Goal: Information Seeking & Learning: Check status

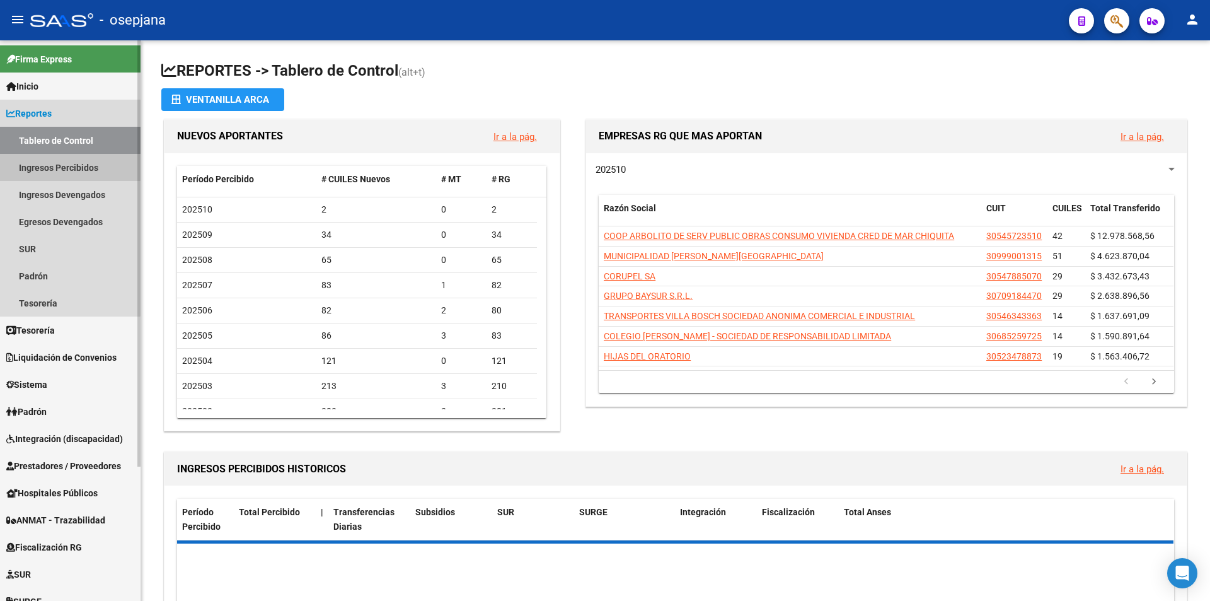
click at [55, 163] on link "Ingresos Percibidos" at bounding box center [70, 167] width 141 height 27
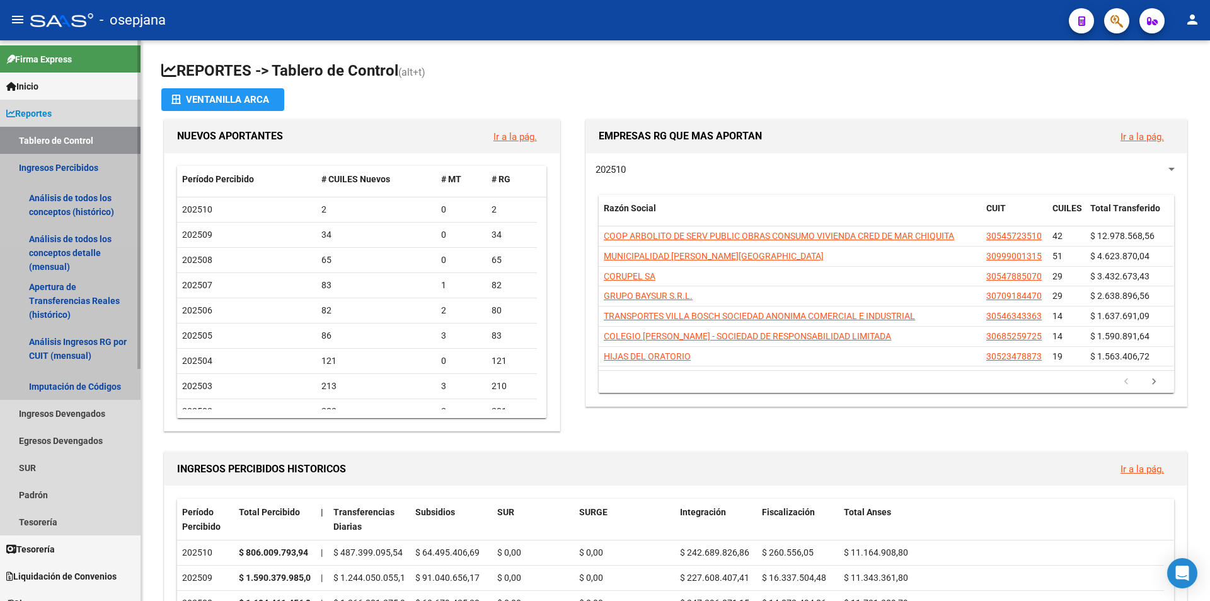
click at [70, 168] on link "Ingresos Percibidos" at bounding box center [70, 167] width 141 height 27
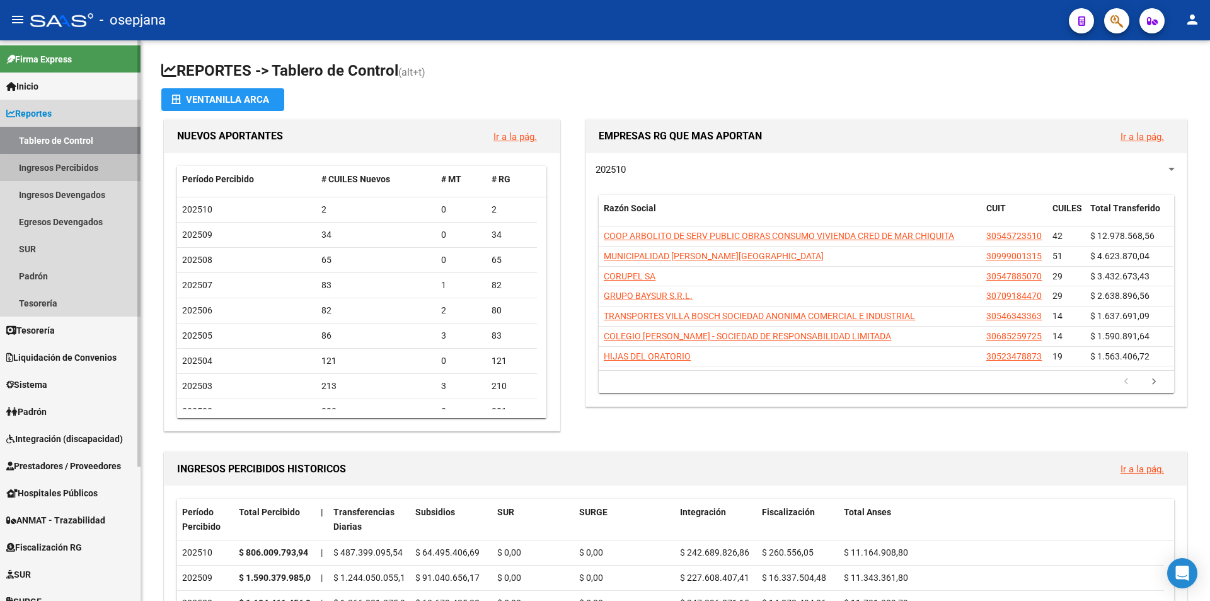
click at [74, 171] on link "Ingresos Percibidos" at bounding box center [70, 167] width 141 height 27
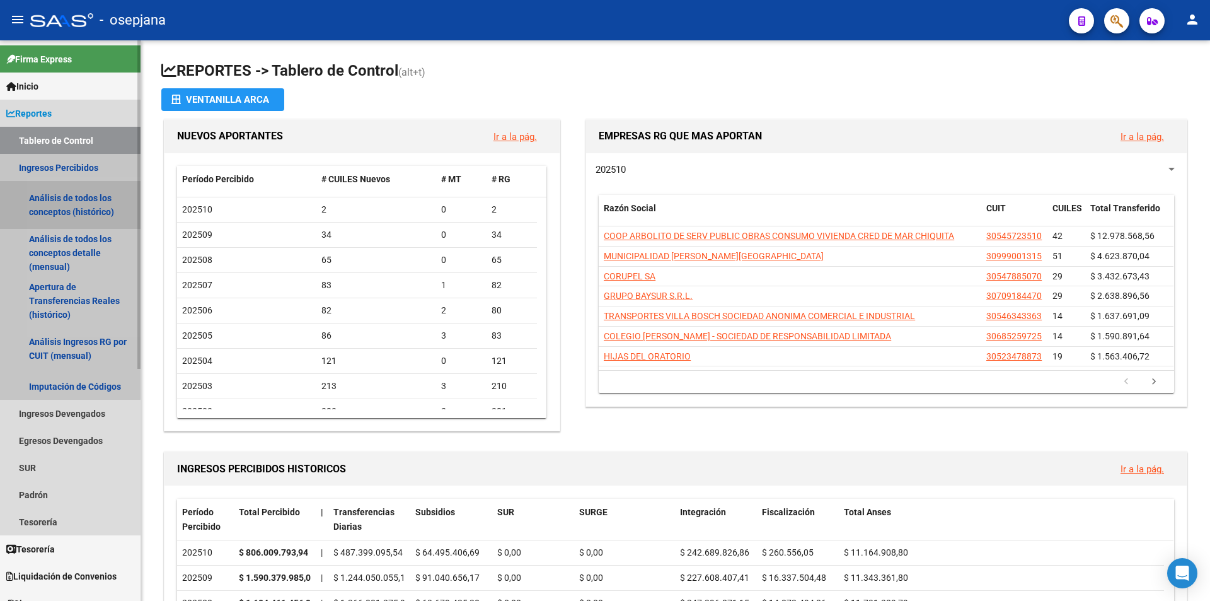
click at [66, 215] on link "Análisis de todos los conceptos (histórico)" at bounding box center [70, 205] width 141 height 48
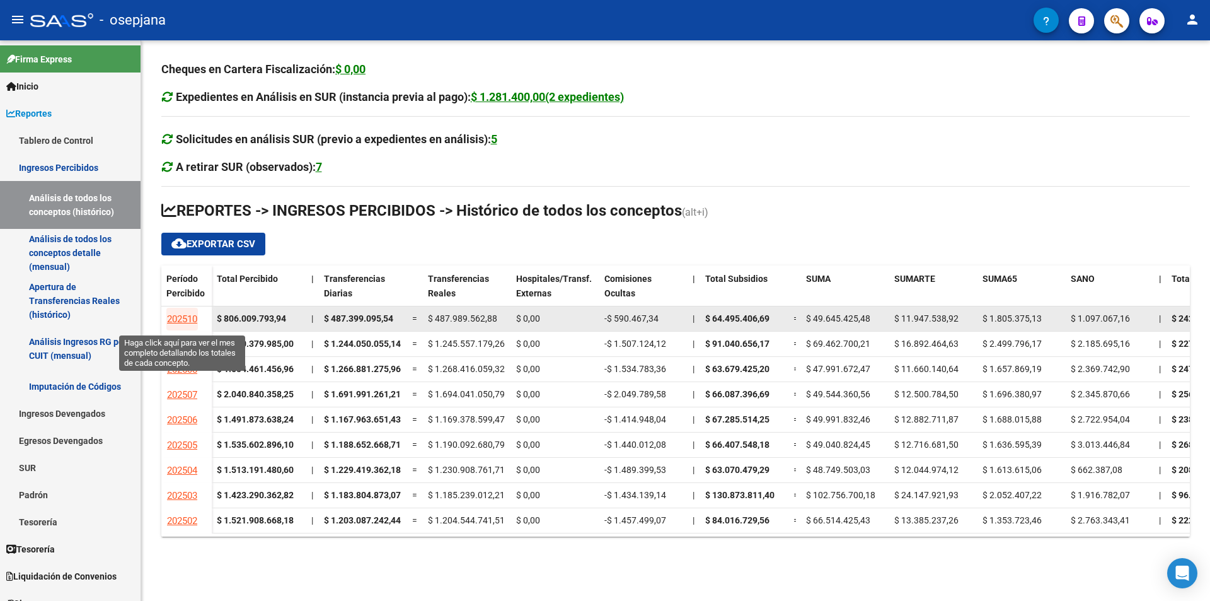
click at [182, 317] on span "202510" at bounding box center [182, 318] width 30 height 11
